Goal: Task Accomplishment & Management: Manage account settings

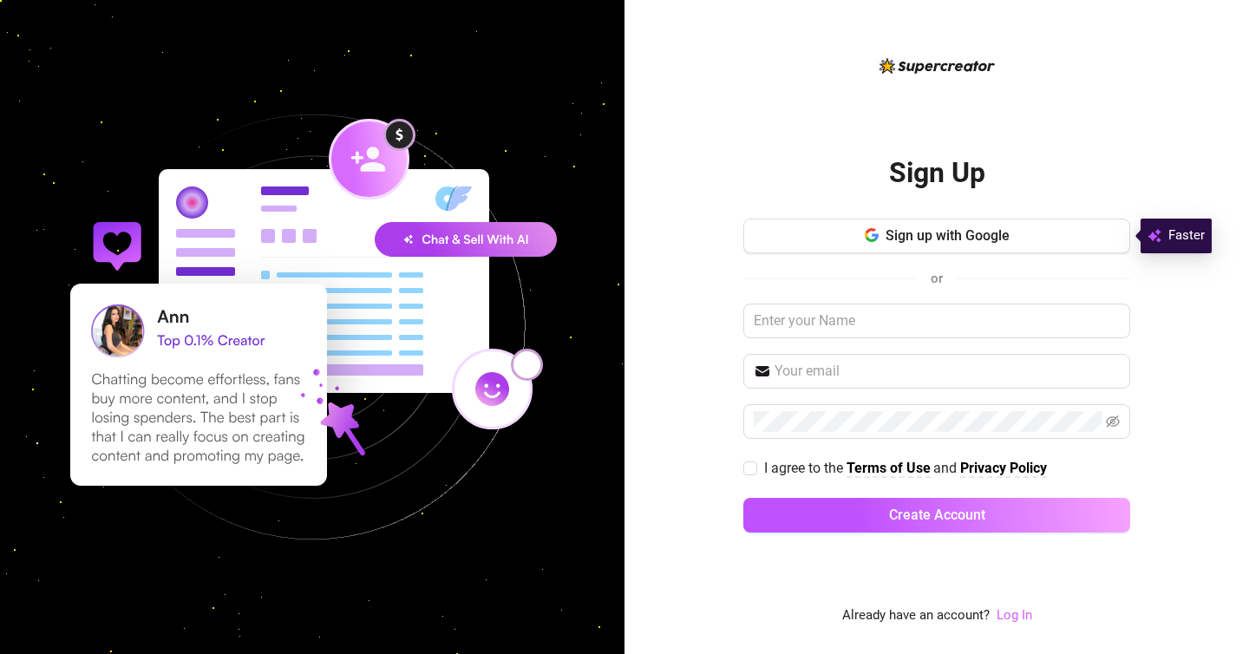
click at [1024, 614] on link "Log In" at bounding box center [1015, 615] width 36 height 16
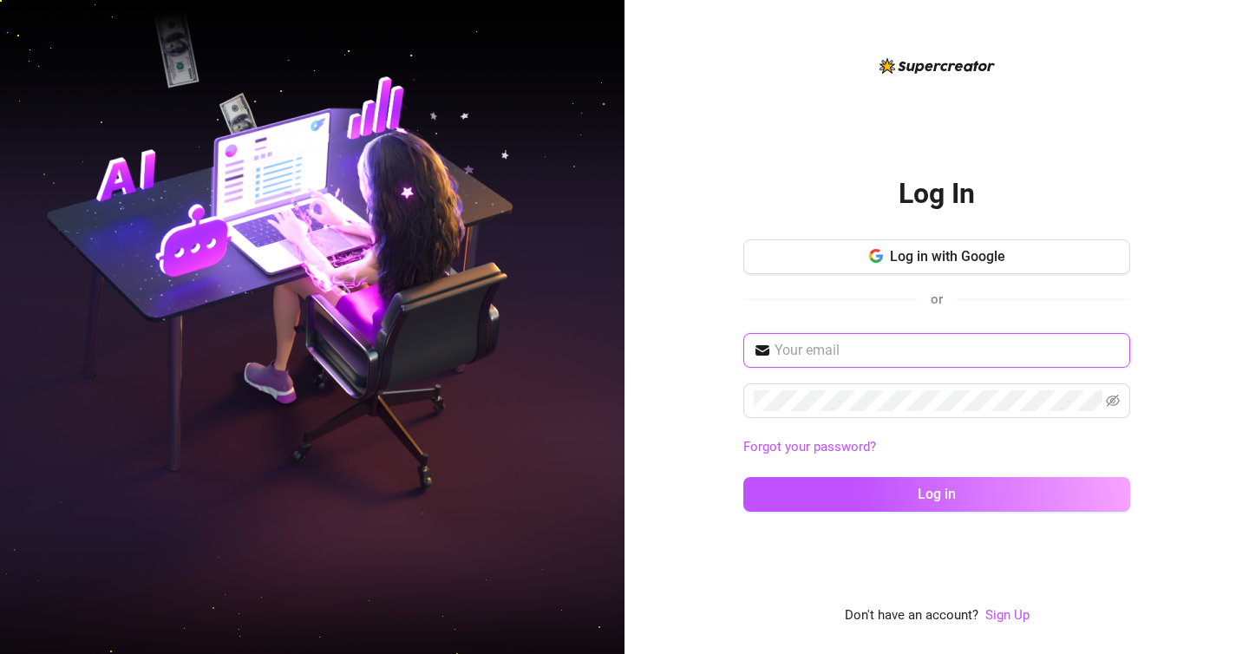
click at [874, 355] on input "text" at bounding box center [947, 350] width 345 height 21
type input "[EMAIL_ADDRESS][DOMAIN_NAME]"
click at [0, 653] on nordpass-autofill-portal at bounding box center [0, 654] width 0 height 0
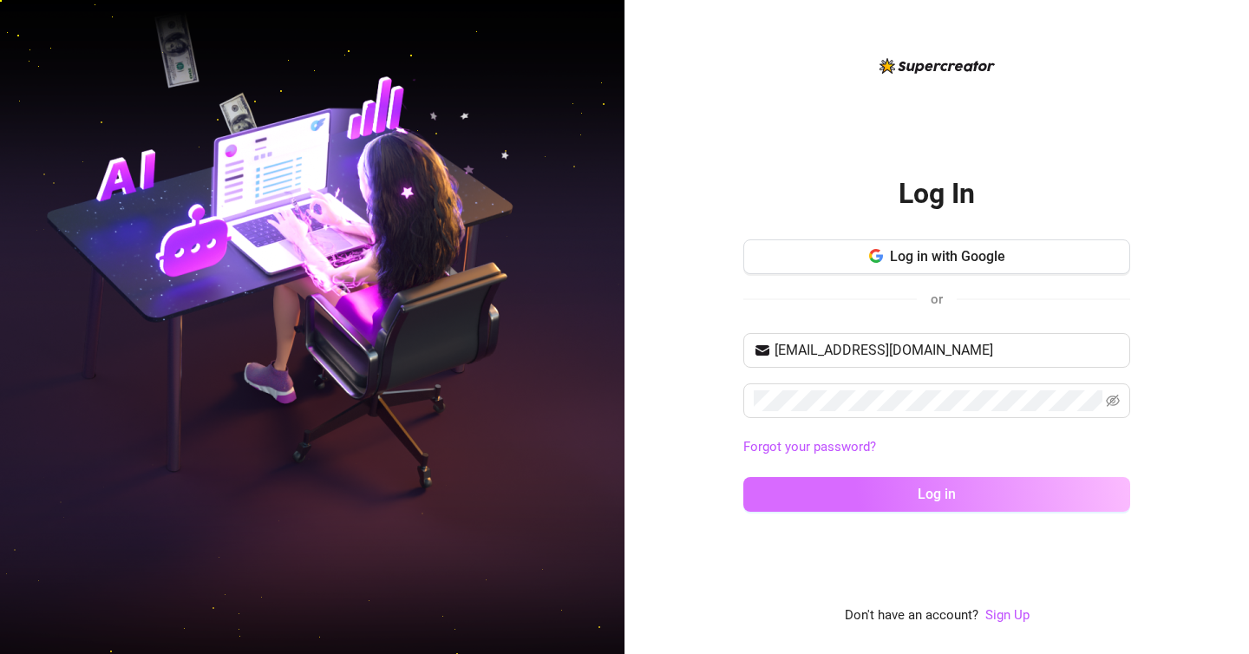
click at [890, 492] on button "Log in" at bounding box center [936, 494] width 387 height 35
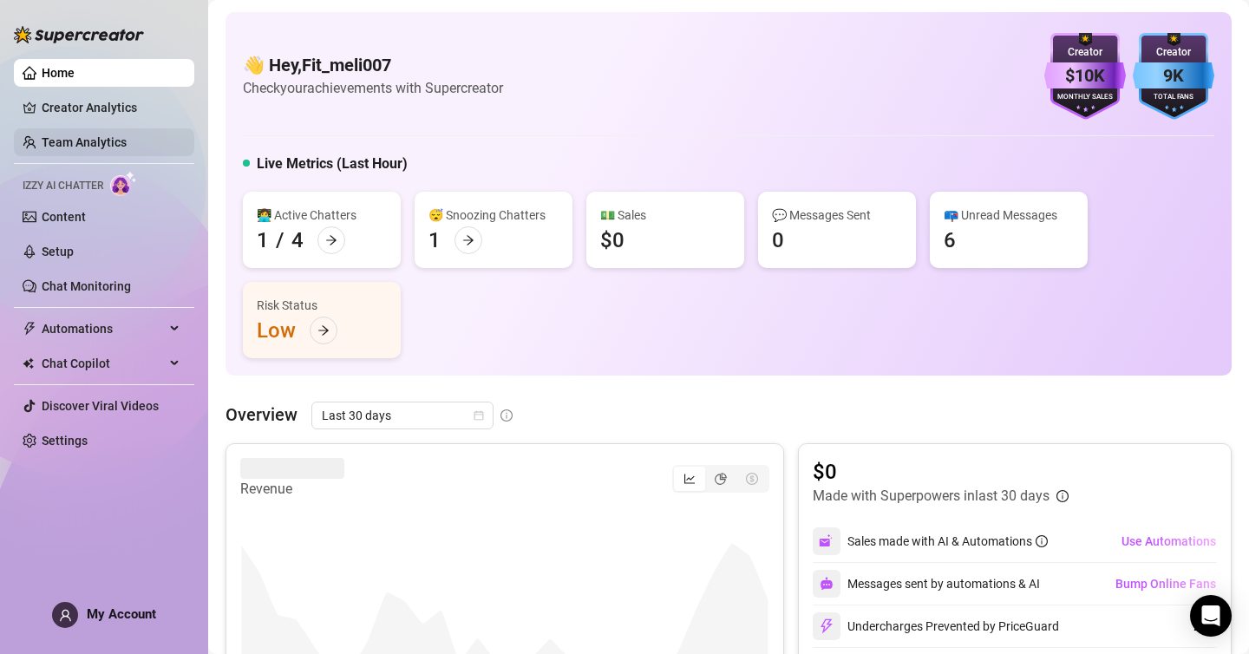
click at [127, 144] on link "Team Analytics" at bounding box center [84, 142] width 85 height 14
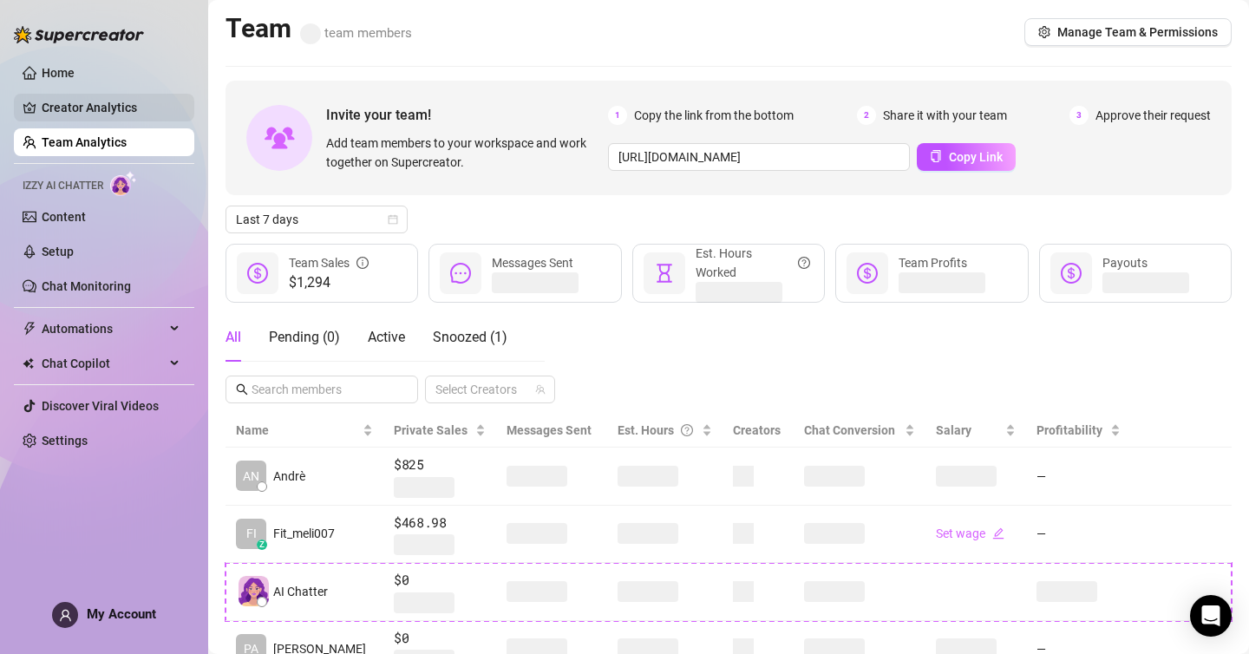
click at [162, 98] on link "Creator Analytics" at bounding box center [111, 108] width 139 height 28
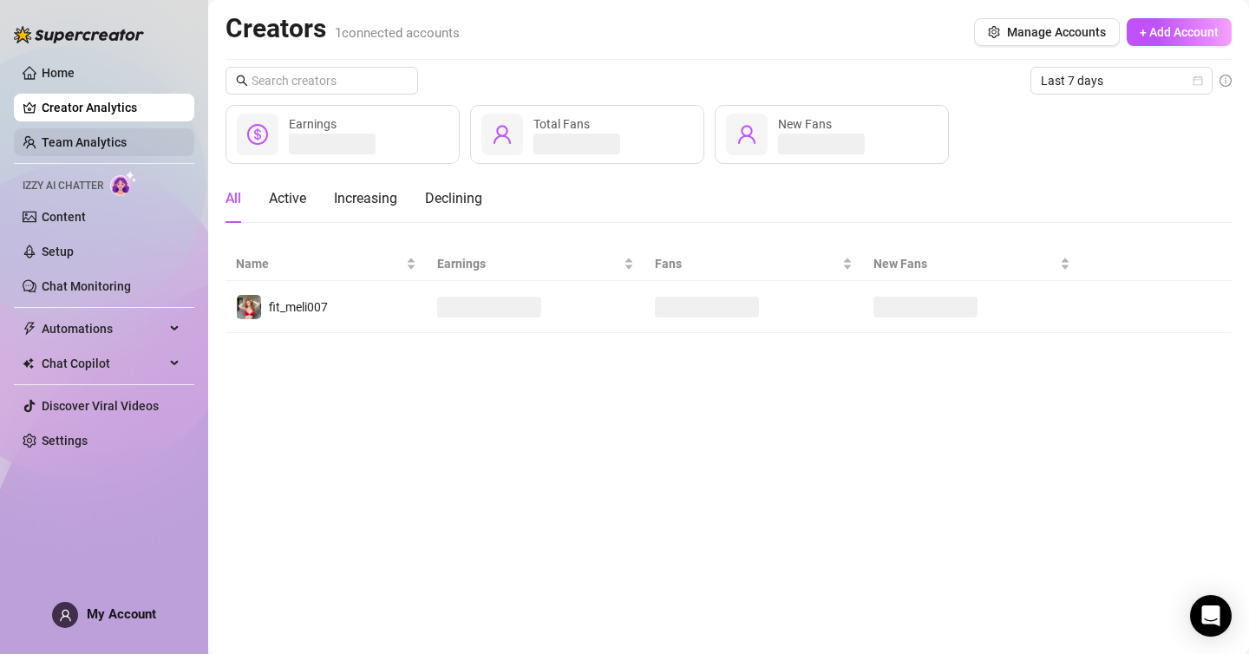
click at [127, 135] on link "Team Analytics" at bounding box center [84, 142] width 85 height 14
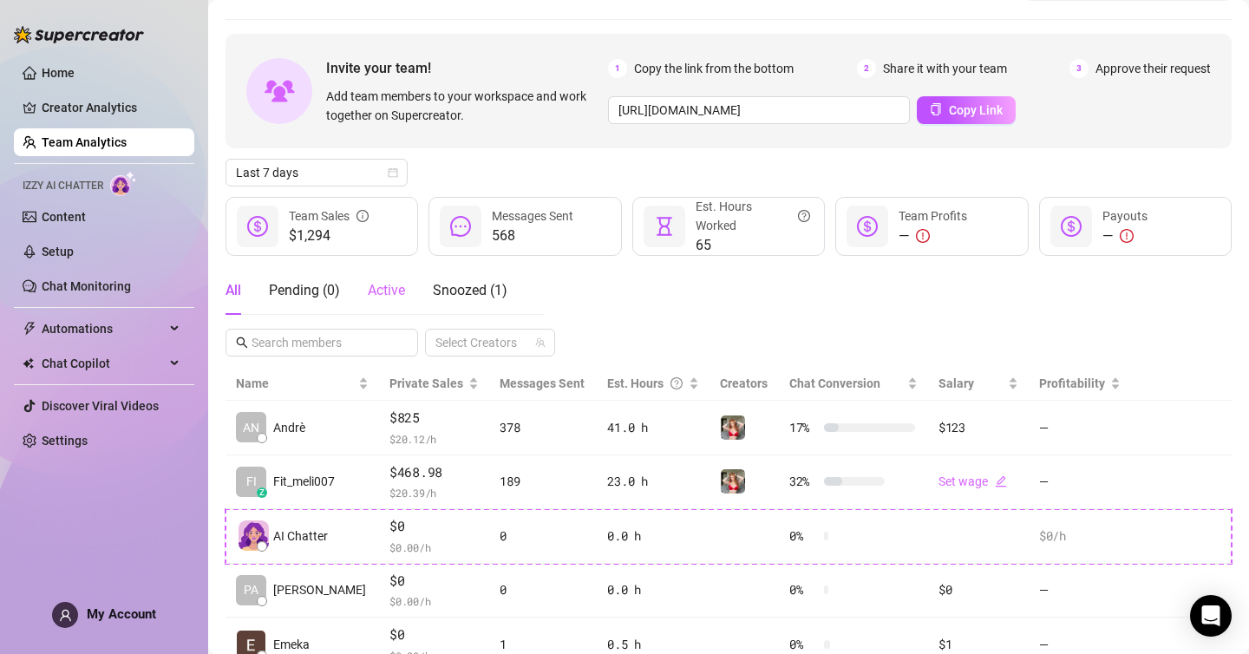
scroll to position [117, 0]
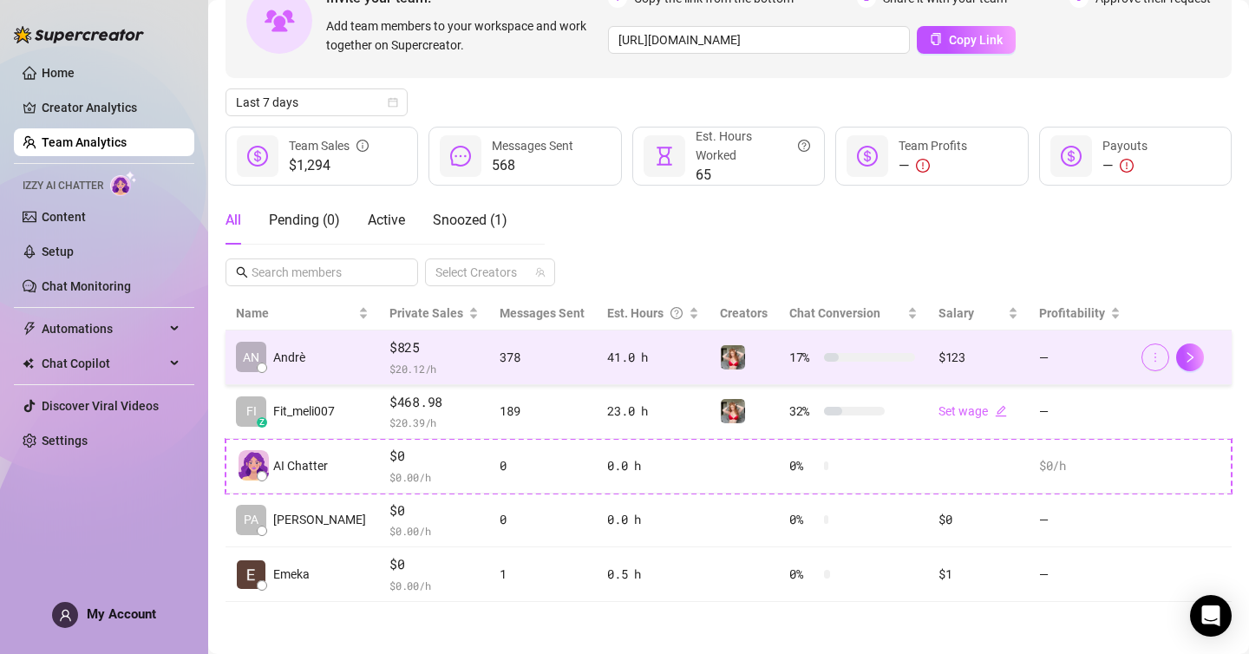
click at [1156, 356] on icon "more" at bounding box center [1155, 357] width 12 height 12
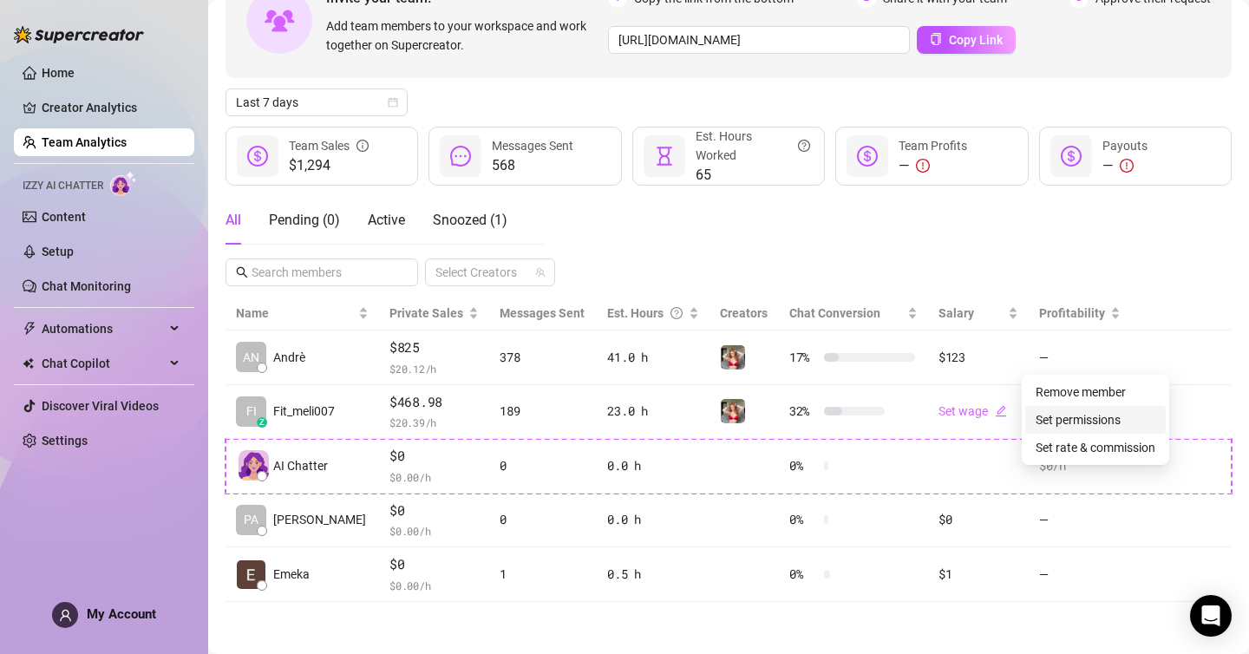
click at [1114, 425] on link "Set permissions" at bounding box center [1078, 420] width 85 height 14
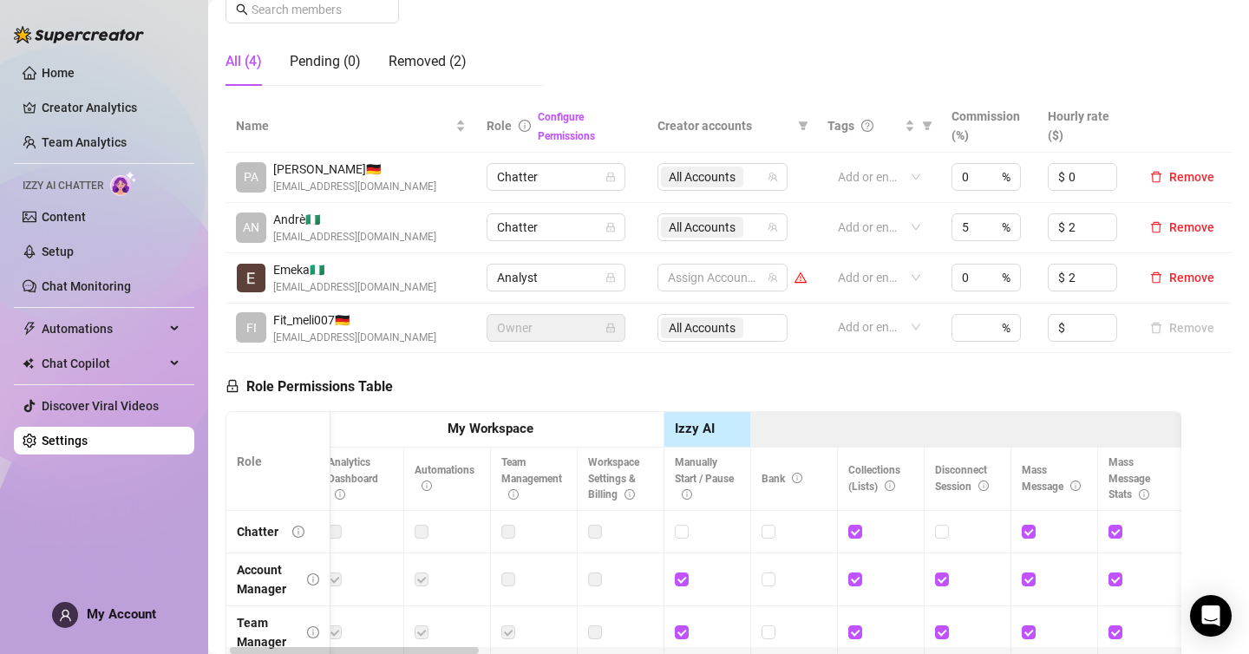
scroll to position [224, 0]
